Goal: Information Seeking & Learning: Learn about a topic

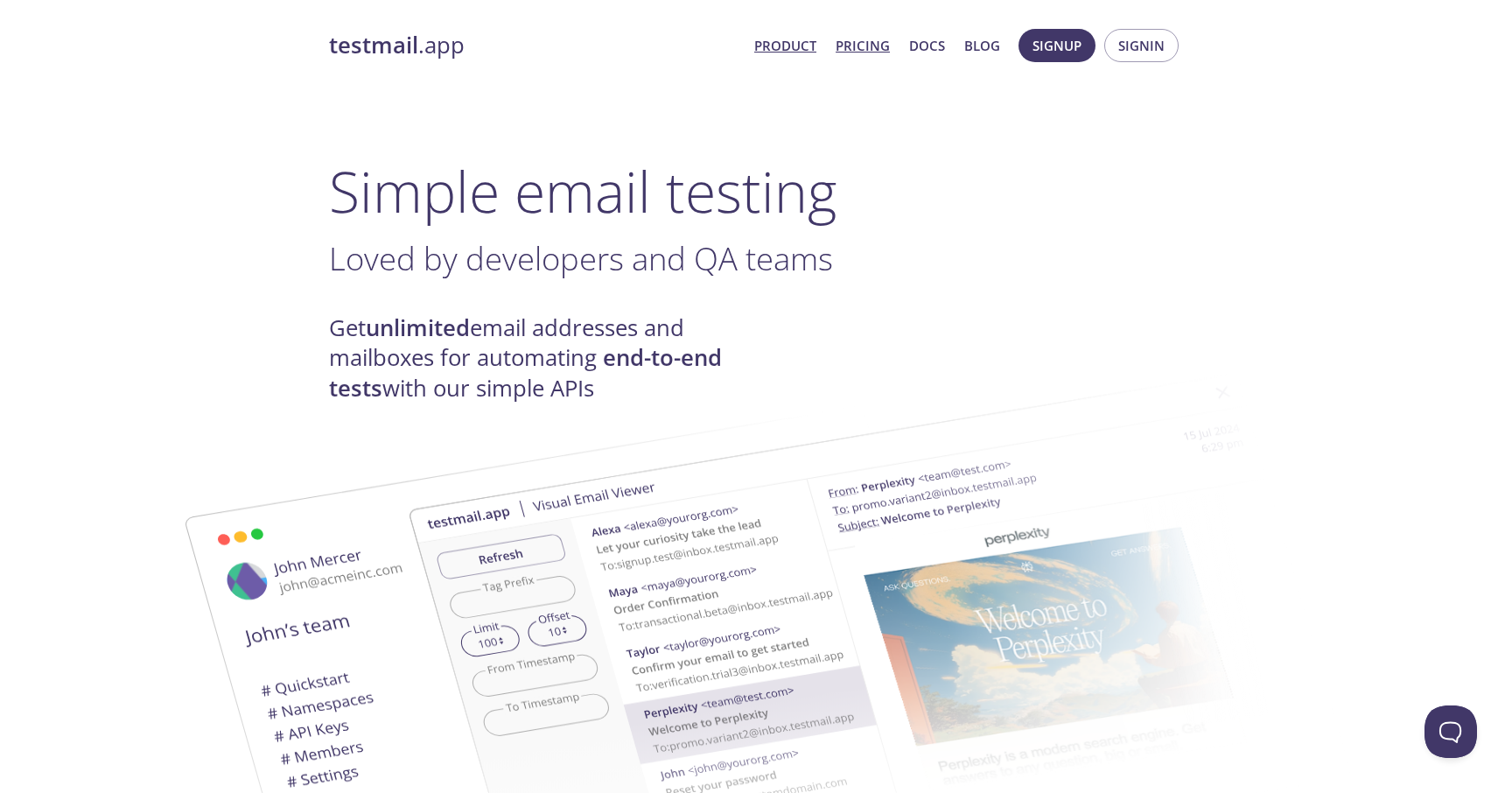
click at [871, 47] on link "Pricing" at bounding box center [863, 46] width 54 height 23
click at [869, 48] on link "Pricing" at bounding box center [863, 46] width 54 height 23
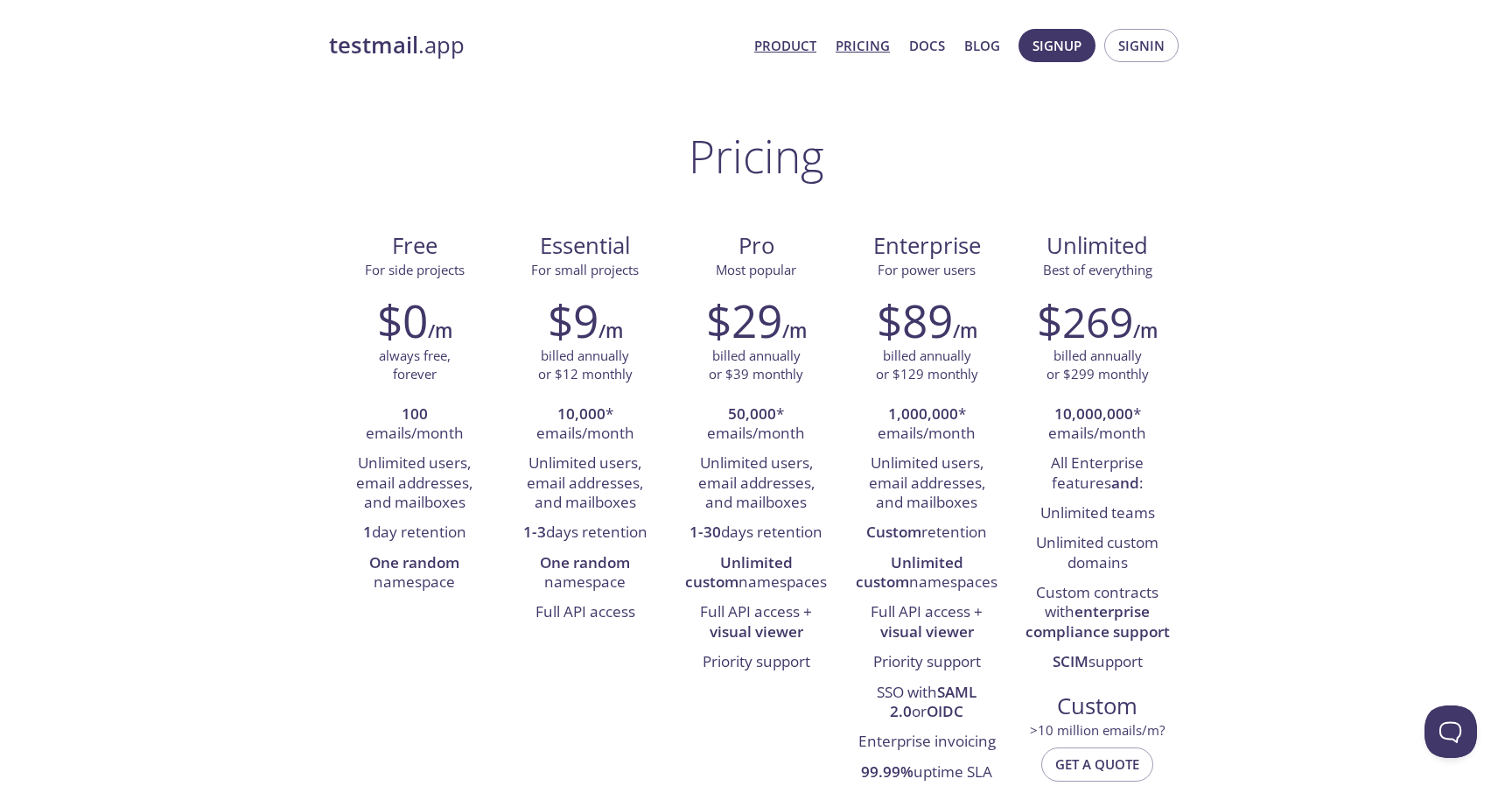
click at [797, 44] on link "Product" at bounding box center [785, 46] width 62 height 23
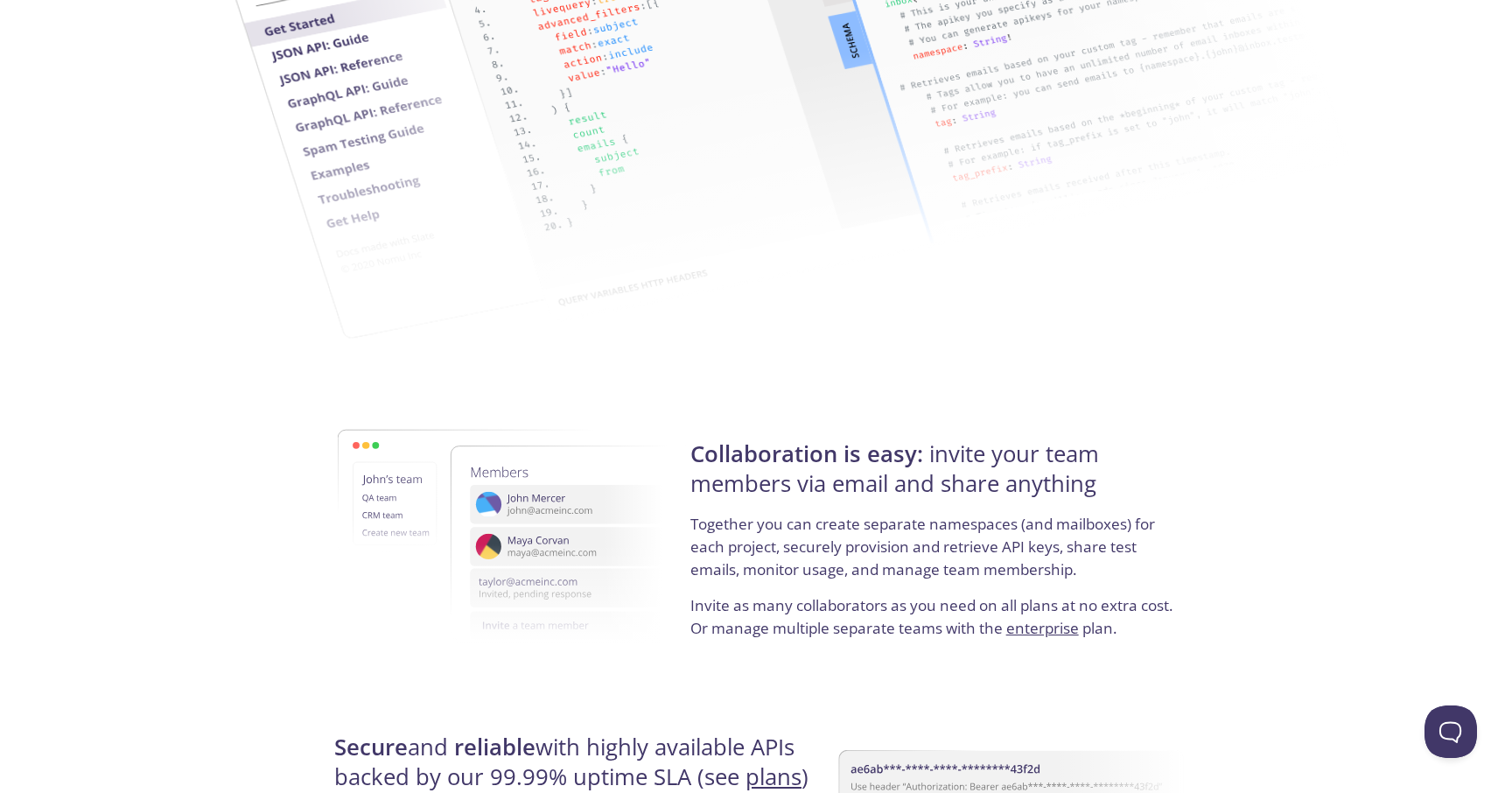
scroll to position [3208, 0]
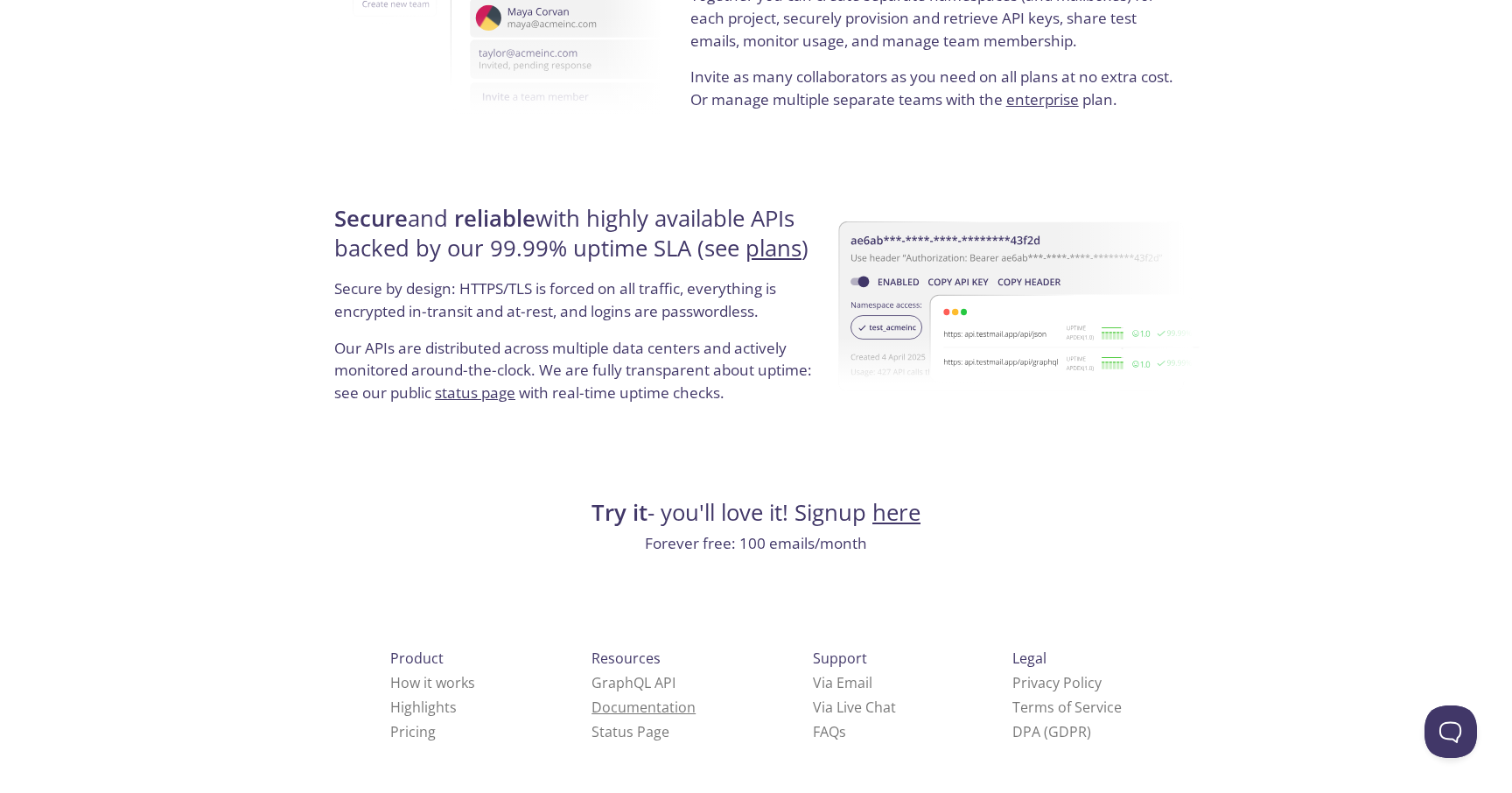
click at [591, 713] on link "Documentation" at bounding box center [643, 707] width 104 height 19
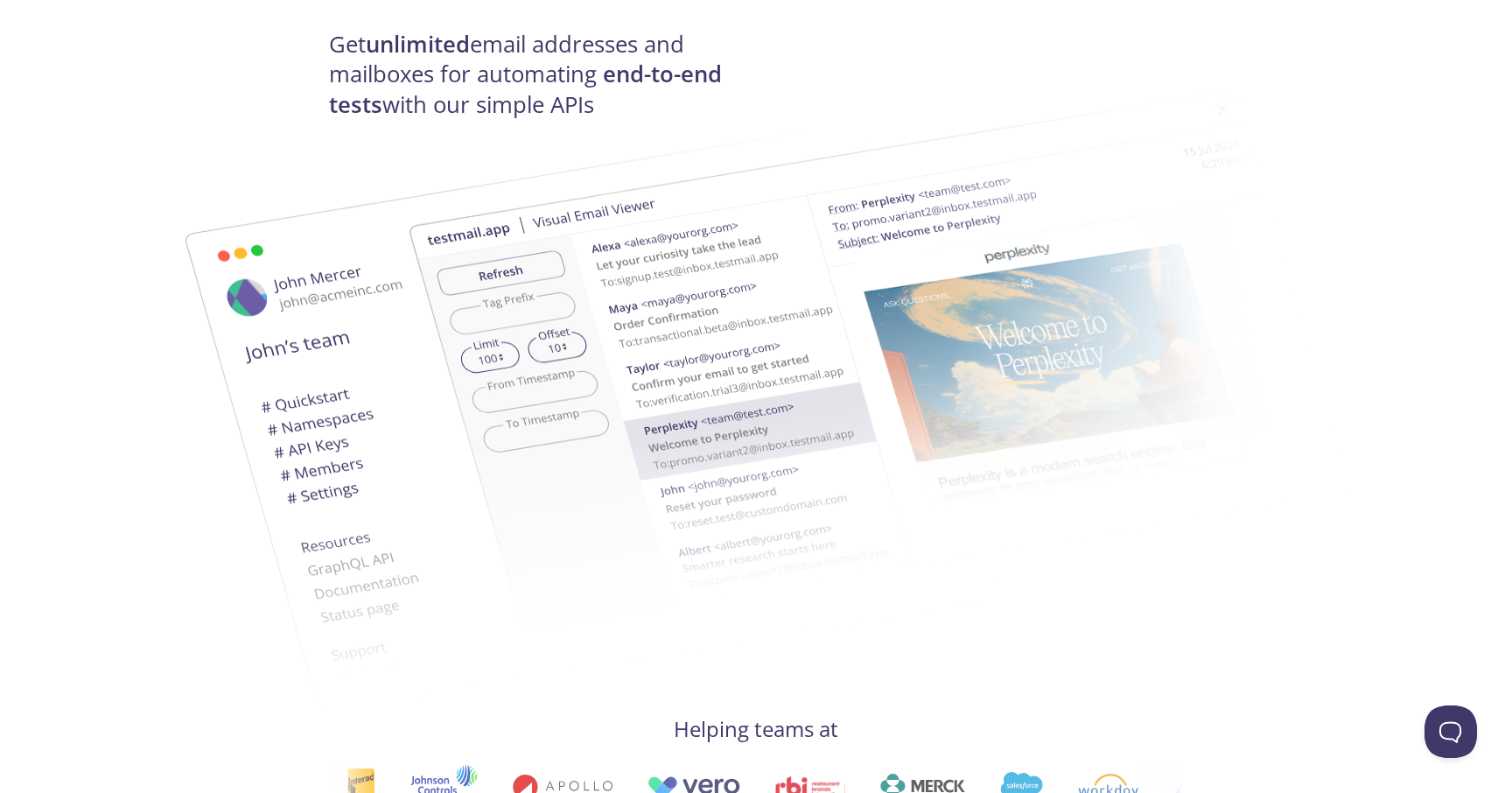
scroll to position [0, 0]
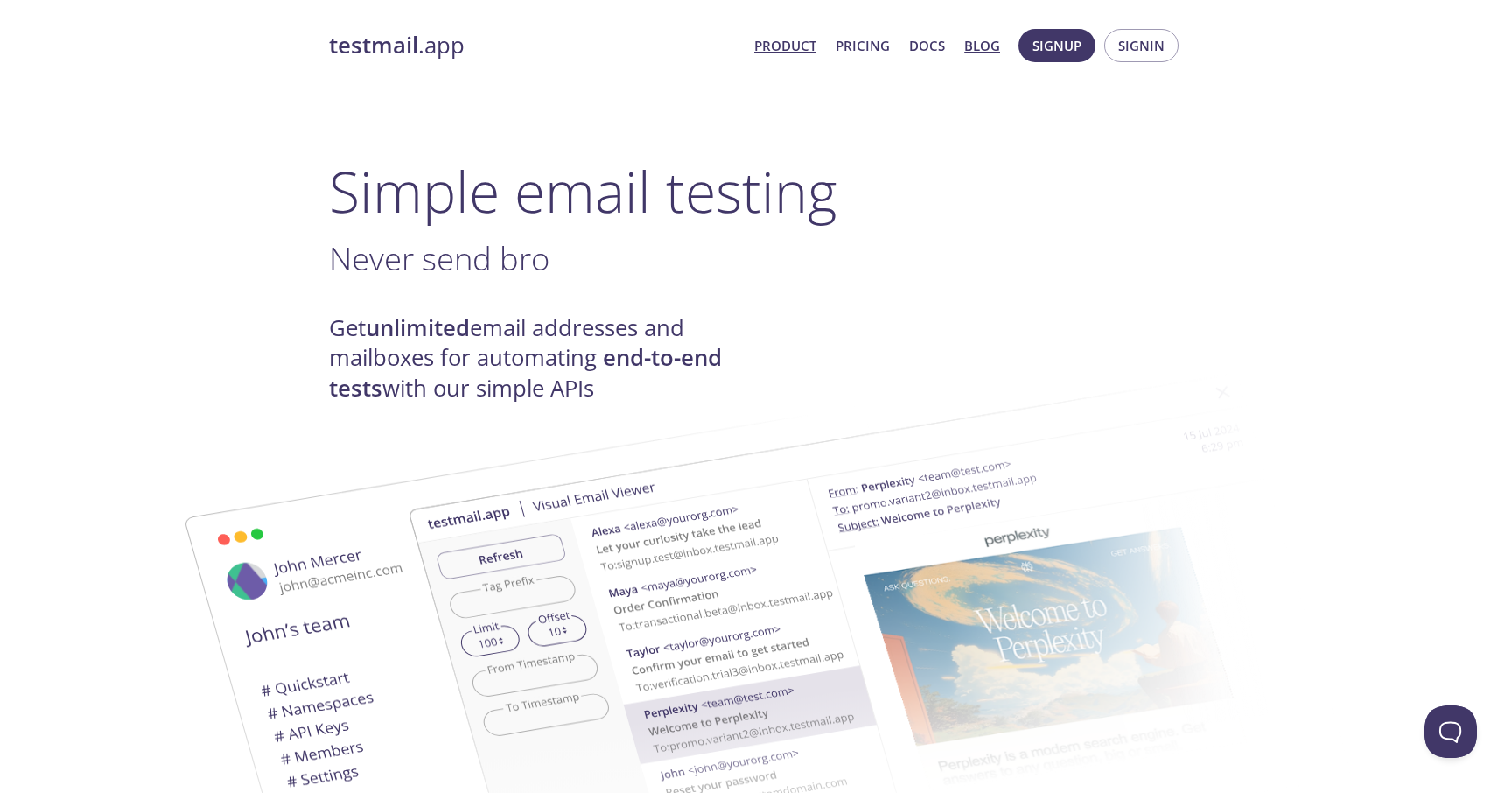
click at [986, 48] on link "Blog" at bounding box center [982, 46] width 36 height 23
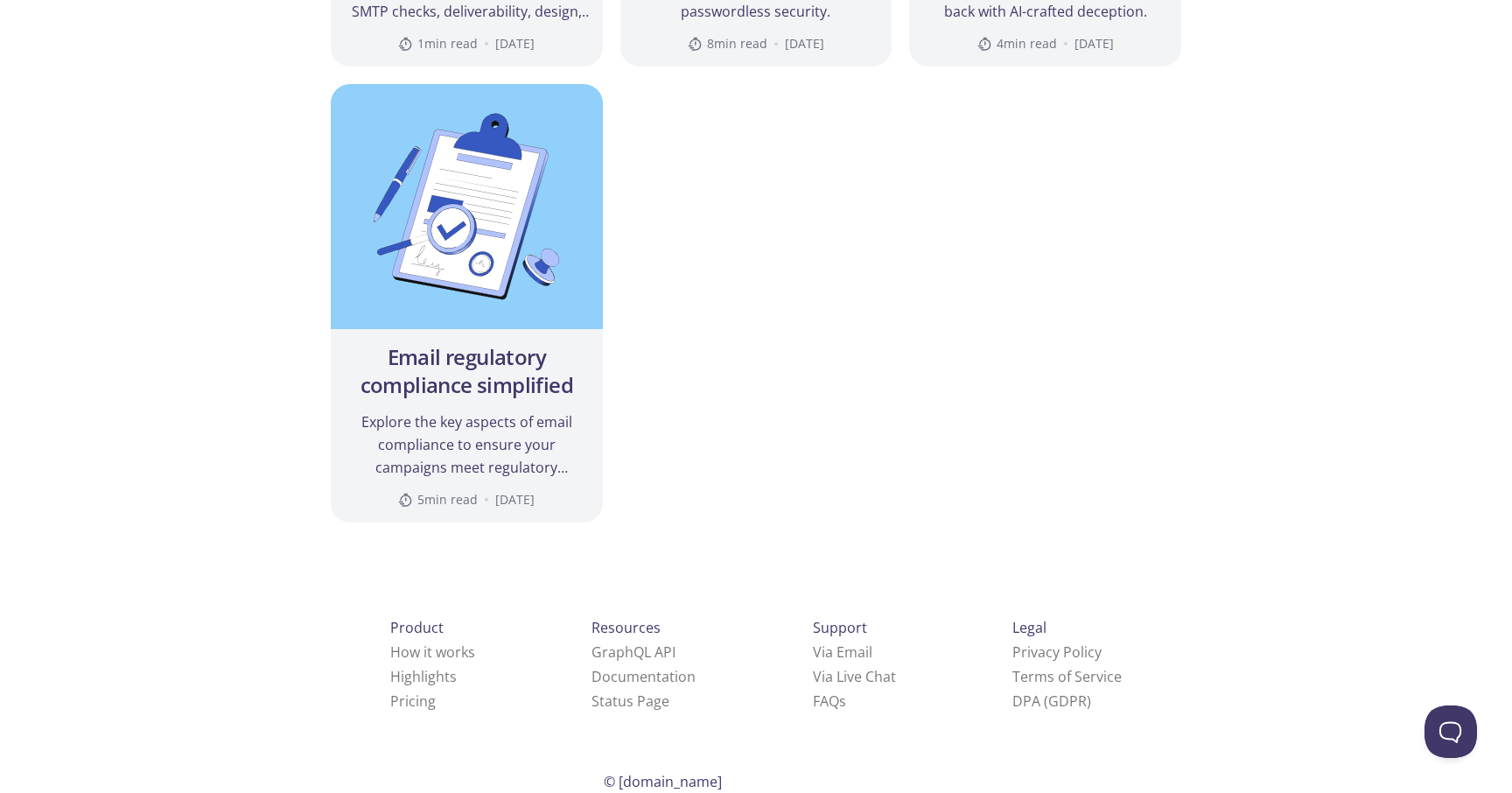
scroll to position [2375, 0]
